Goal: Information Seeking & Learning: Learn about a topic

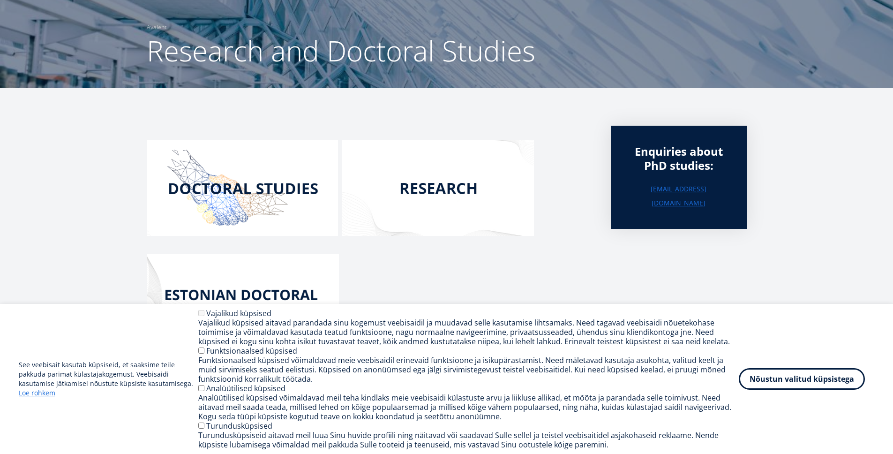
scroll to position [70, 0]
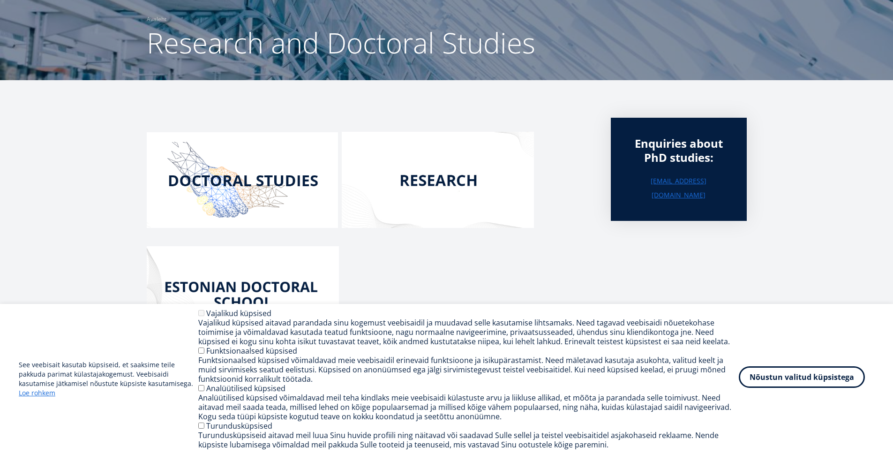
click at [802, 380] on button "Nõustun valitud küpsistega" at bounding box center [802, 377] width 126 height 22
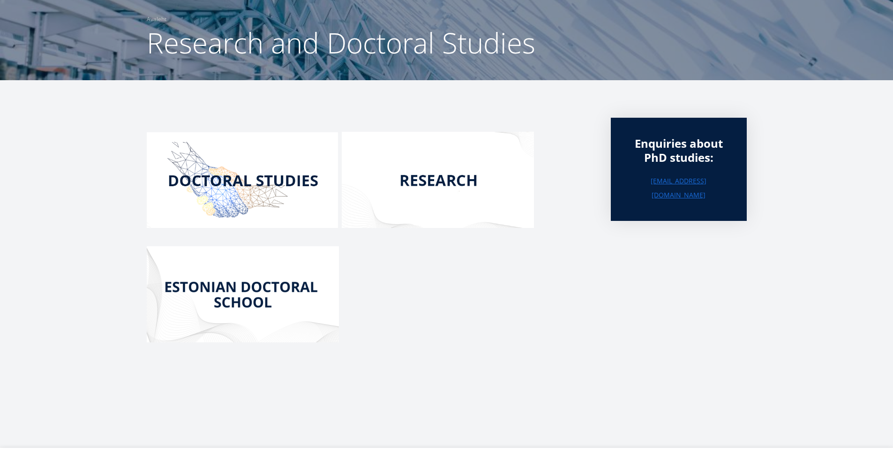
click at [230, 202] on img at bounding box center [242, 180] width 191 height 96
click at [270, 279] on img at bounding box center [243, 294] width 192 height 96
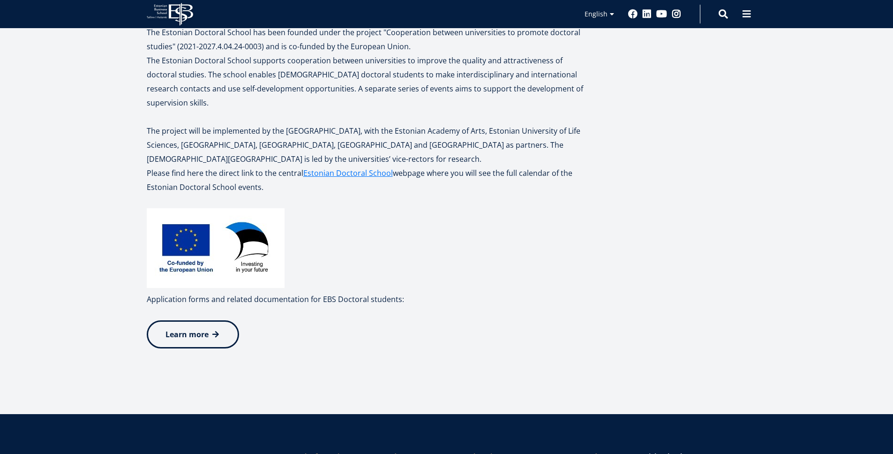
scroll to position [403, 0]
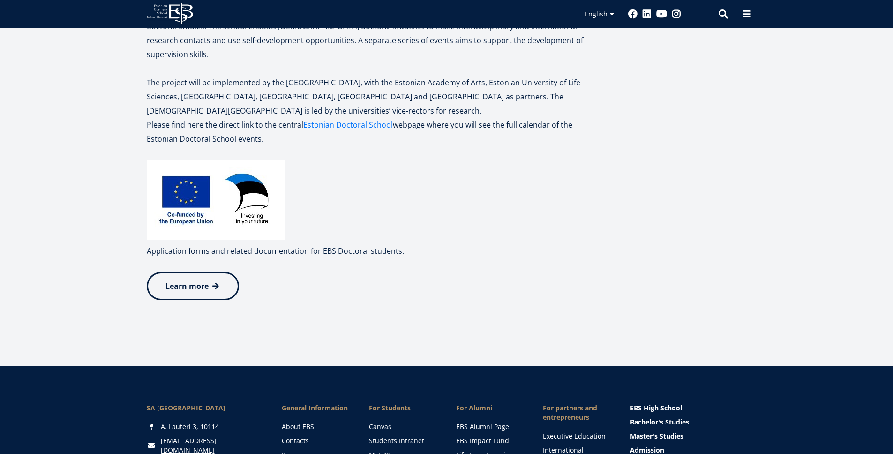
click at [362, 118] on link "Estonian Doctoral School" at bounding box center [348, 125] width 90 height 14
